Goal: Navigation & Orientation: Find specific page/section

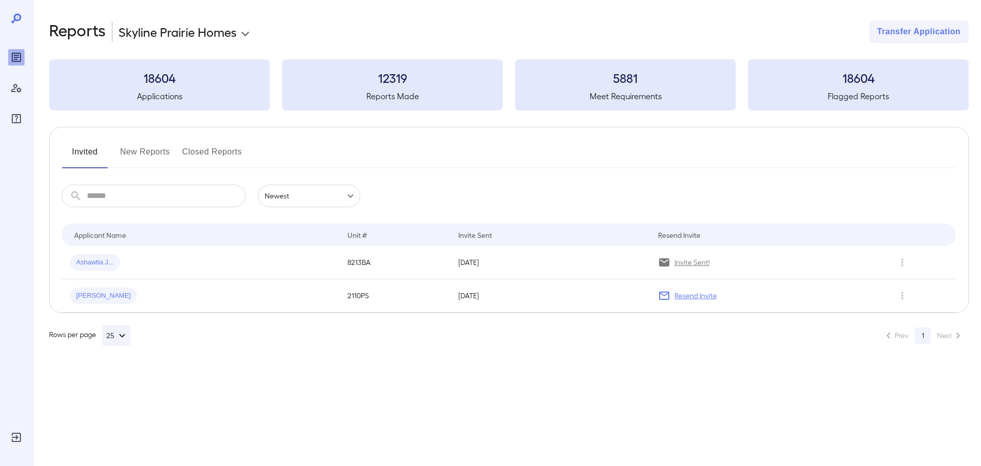
click at [160, 143] on div "Invited New Reports Closed Reports ​ ​ Newest ****** Drop to group by Applicant…" at bounding box center [509, 220] width 920 height 186
click at [143, 160] on button "New Reports" at bounding box center [145, 156] width 50 height 25
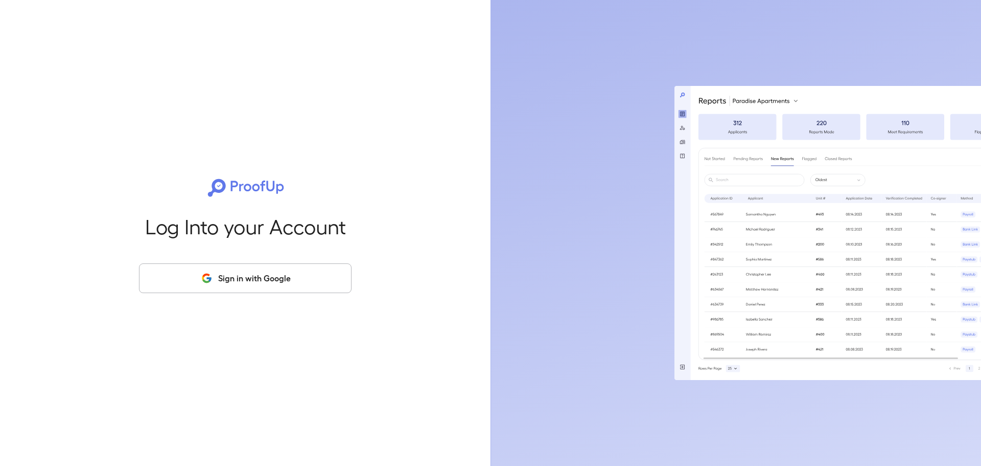
click at [224, 273] on button "Sign in with Google" at bounding box center [245, 278] width 213 height 30
click at [529, 140] on div at bounding box center [749, 233] width 466 height 466
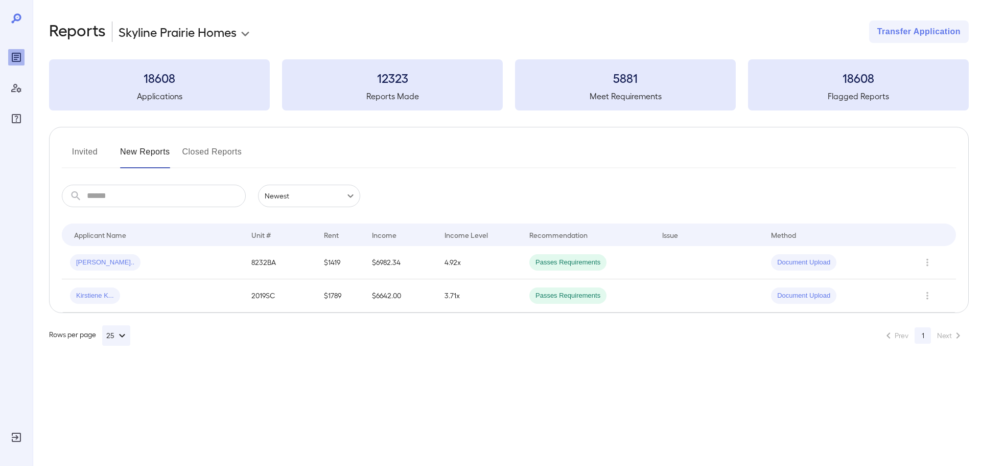
click at [89, 150] on button "Invited" at bounding box center [85, 156] width 46 height 25
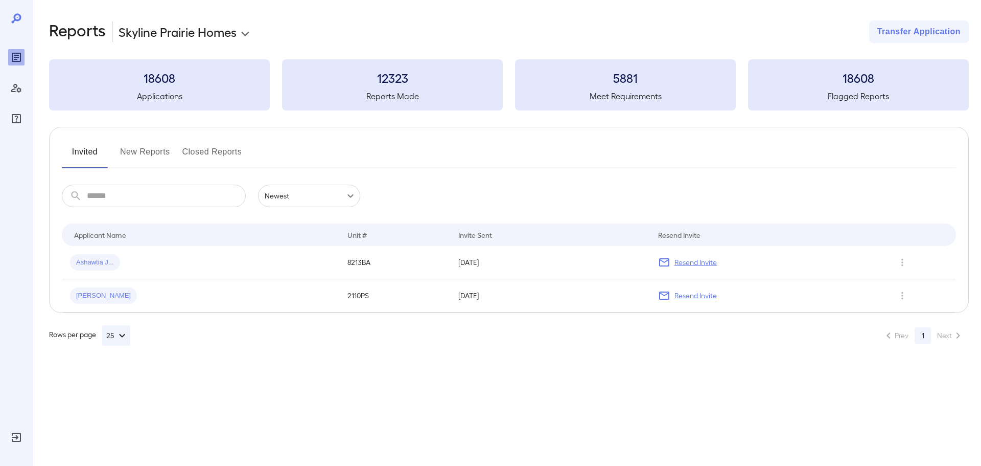
click at [147, 151] on button "New Reports" at bounding box center [145, 156] width 50 height 25
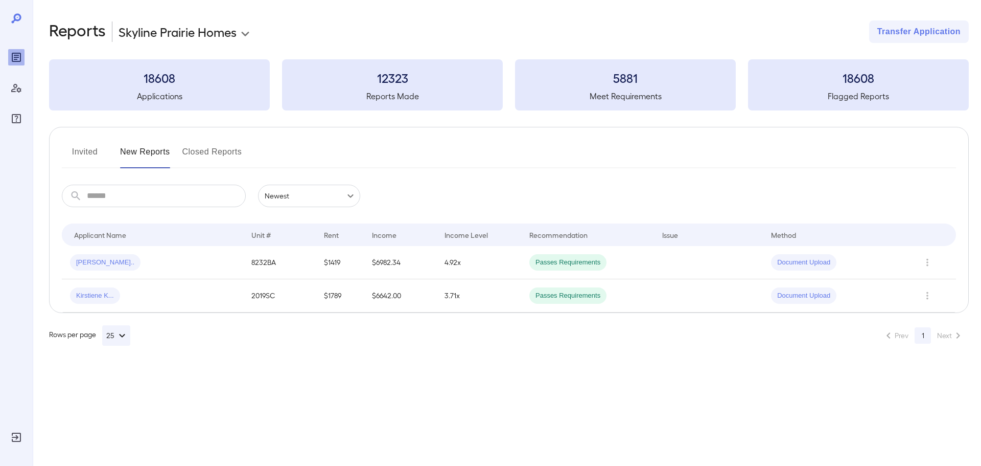
click at [98, 157] on button "Invited" at bounding box center [85, 156] width 46 height 25
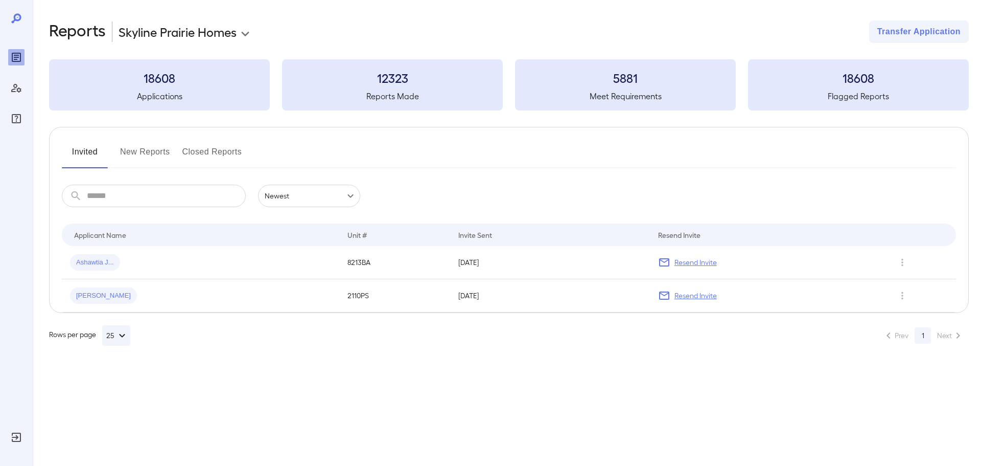
click at [154, 147] on button "New Reports" at bounding box center [145, 156] width 50 height 25
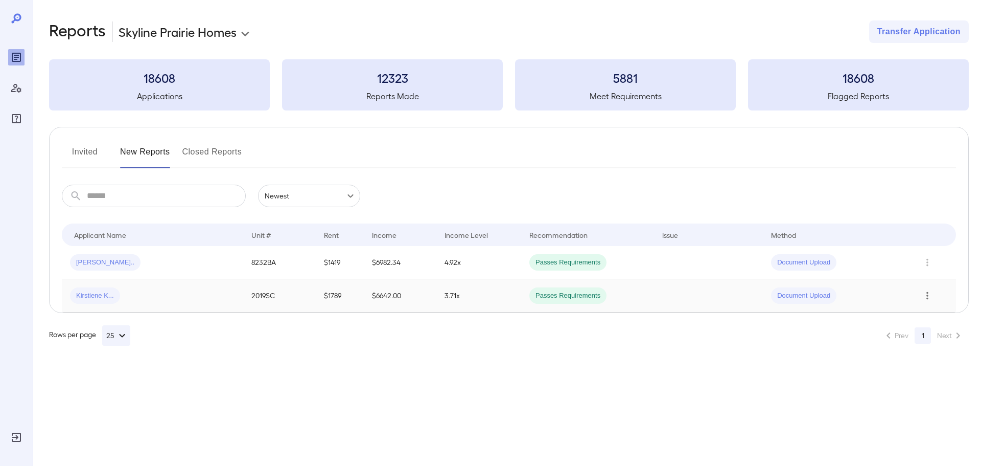
click at [930, 296] on icon "Row Actions" at bounding box center [927, 295] width 11 height 12
click at [92, 147] on div at bounding box center [490, 233] width 981 height 466
click at [91, 152] on button "Invited" at bounding box center [85, 156] width 46 height 25
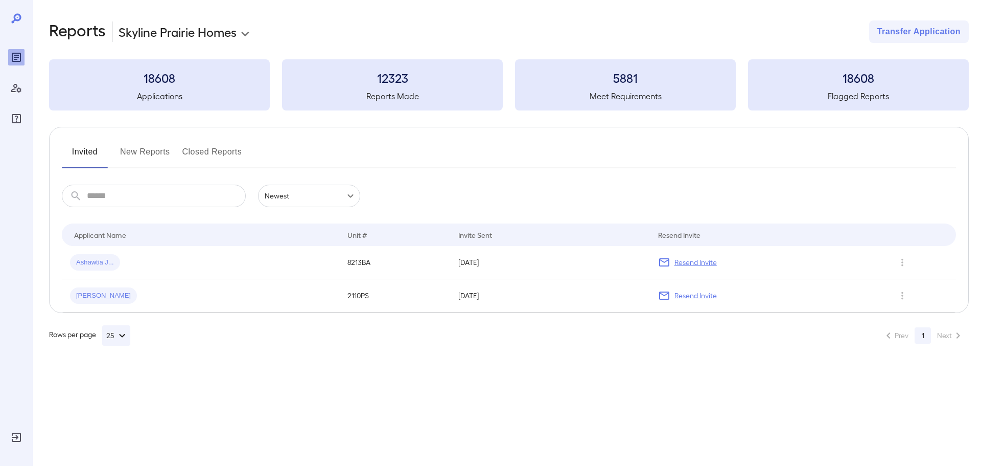
click at [136, 149] on button "New Reports" at bounding box center [145, 156] width 50 height 25
